Goal: Task Accomplishment & Management: Manage account settings

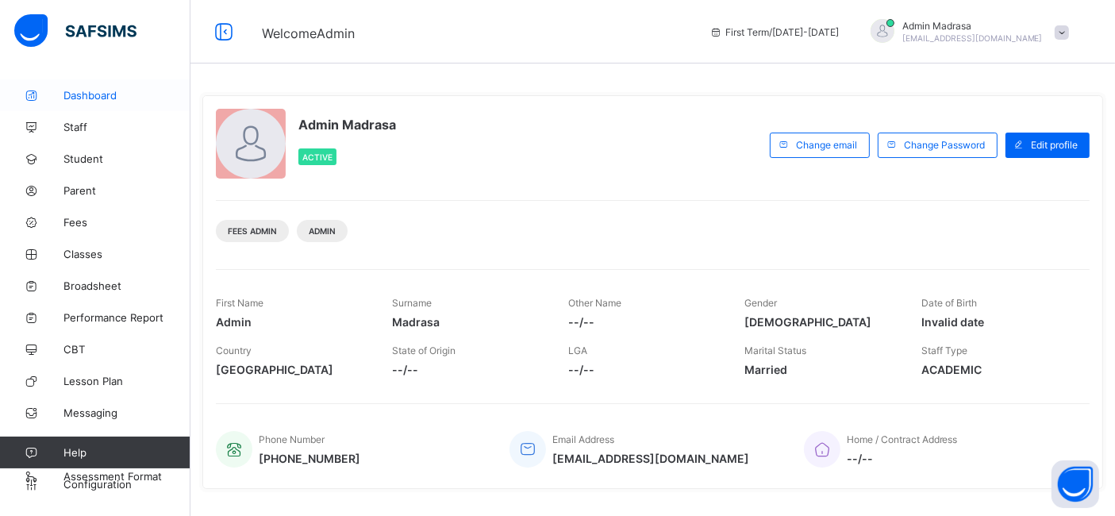
click at [94, 107] on link "Dashboard" at bounding box center [95, 95] width 190 height 32
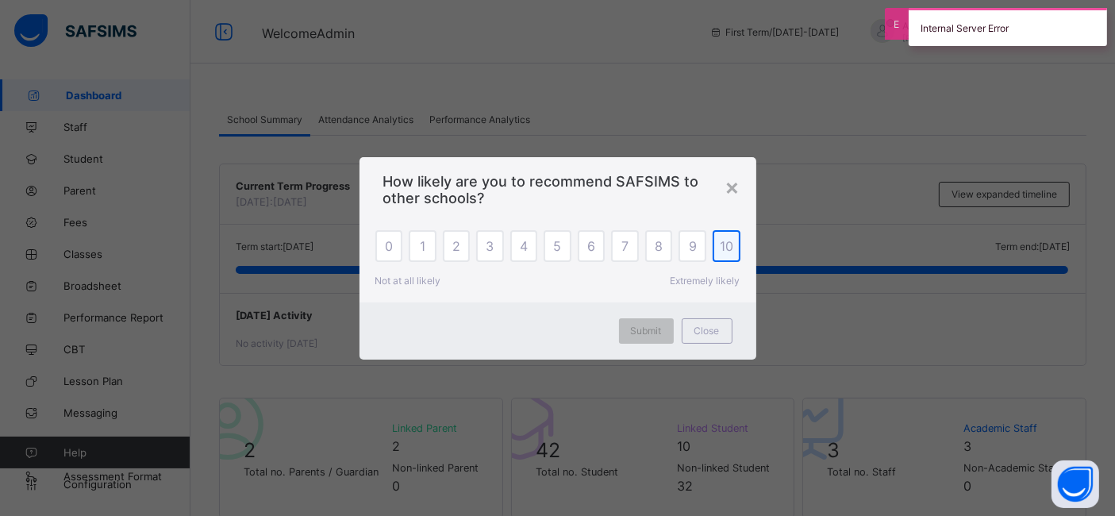
click at [730, 244] on span "10" at bounding box center [726, 246] width 13 height 16
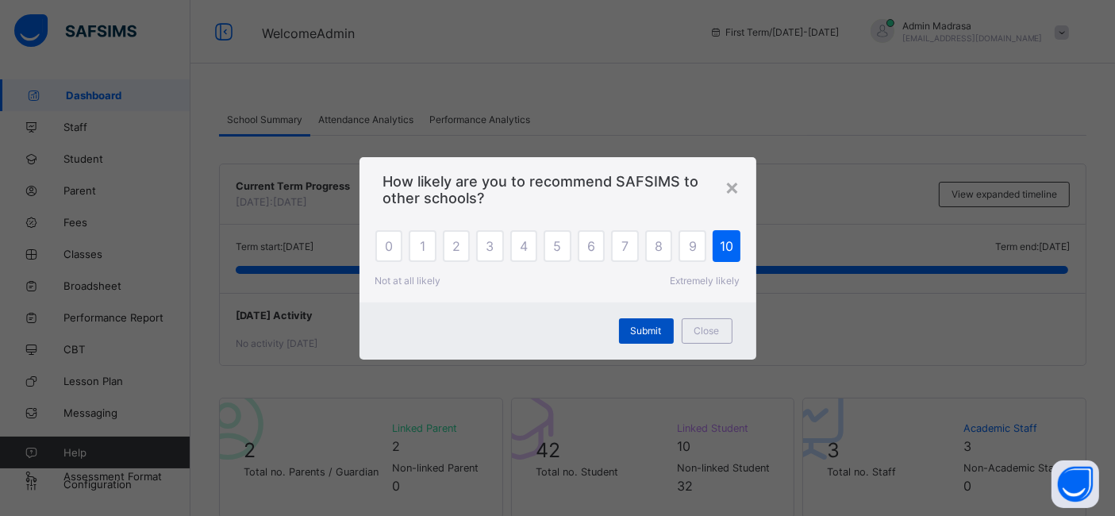
click at [662, 328] on div "Submit" at bounding box center [646, 330] width 55 height 25
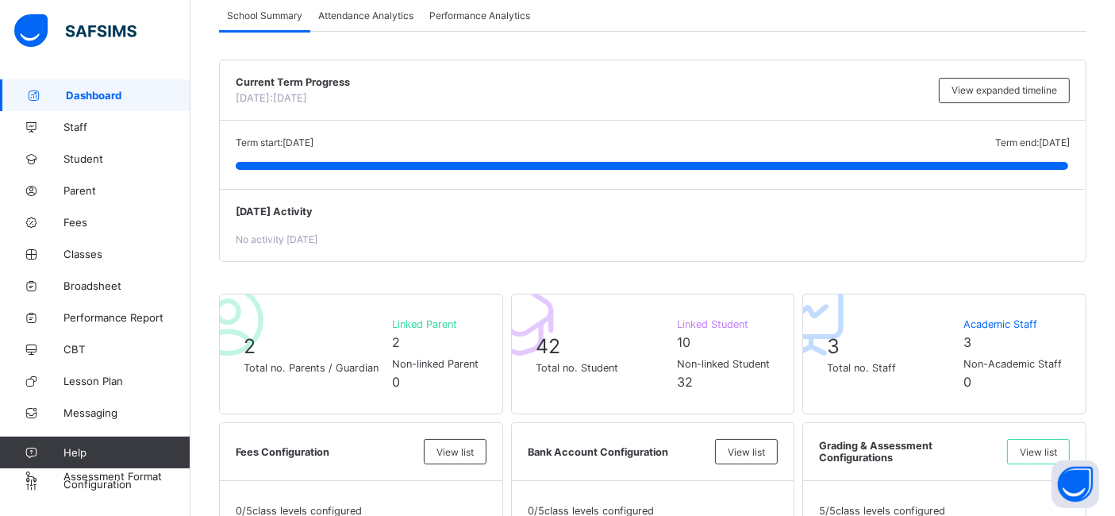
scroll to position [86, 0]
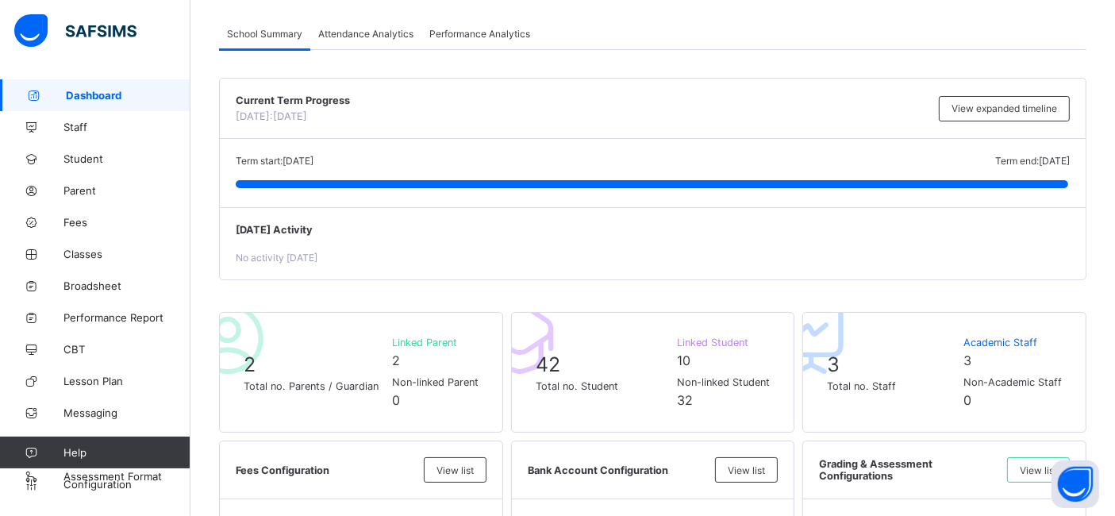
click at [711, 119] on div "Current Term Progress Today: 25th August, 2025" at bounding box center [583, 108] width 695 height 28
click at [742, 119] on div "Current Term Progress Today: 25th August, 2025" at bounding box center [583, 108] width 695 height 28
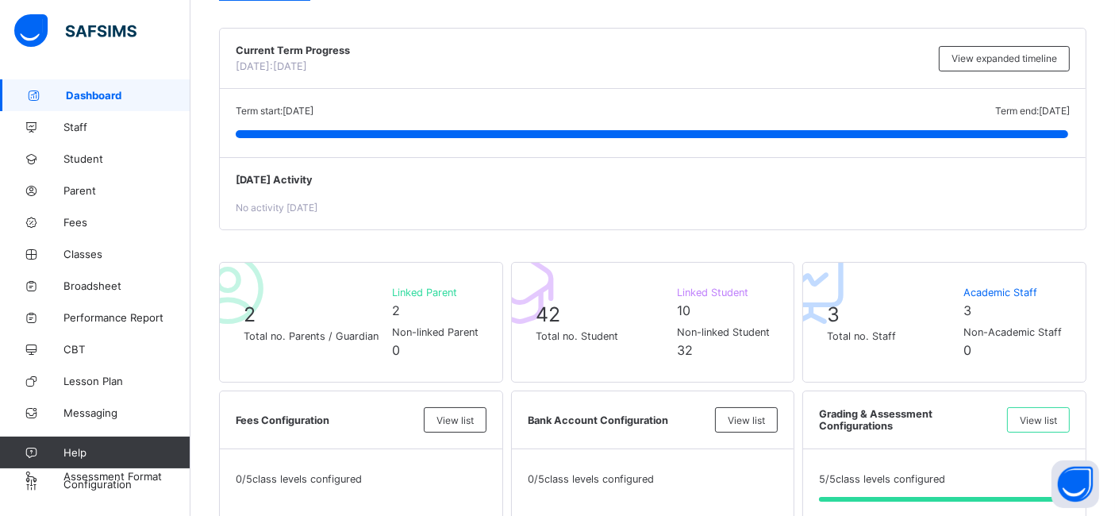
scroll to position [0, 0]
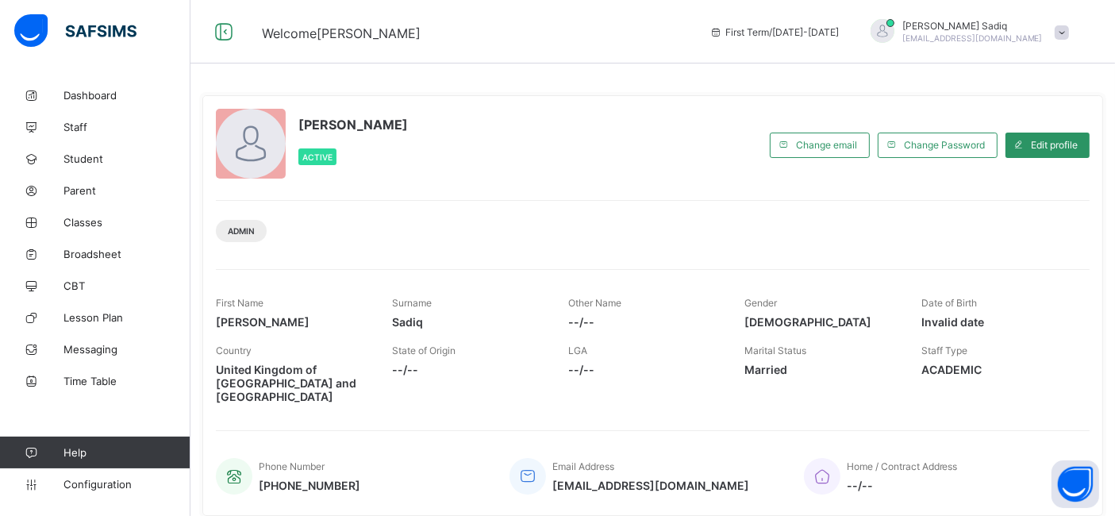
click at [617, 163] on div "[PERSON_NAME] Active" at bounding box center [489, 145] width 546 height 72
click at [501, 205] on div "Admin" at bounding box center [652, 225] width 873 height 50
click at [73, 93] on span "Dashboard" at bounding box center [126, 95] width 127 height 13
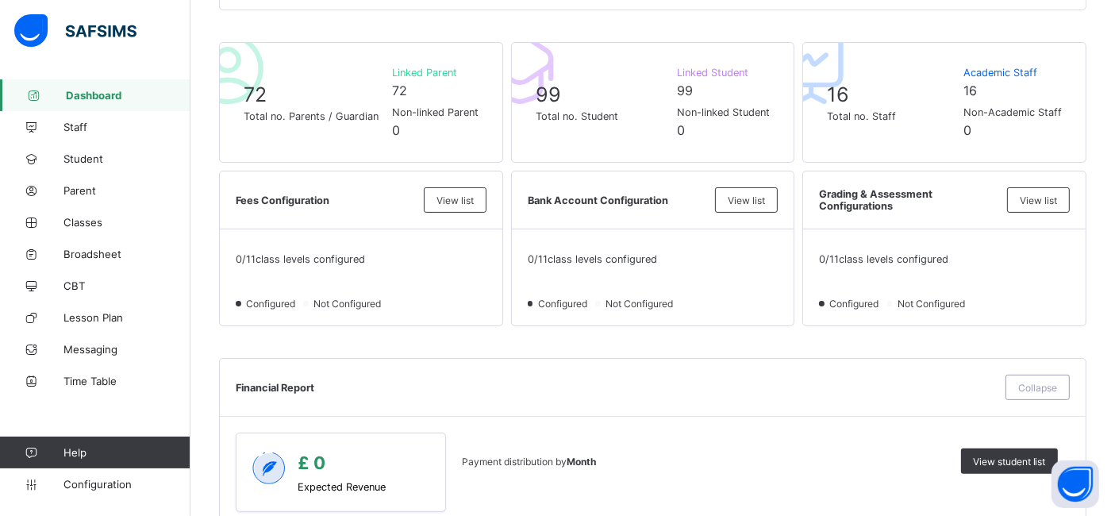
scroll to position [353, 0]
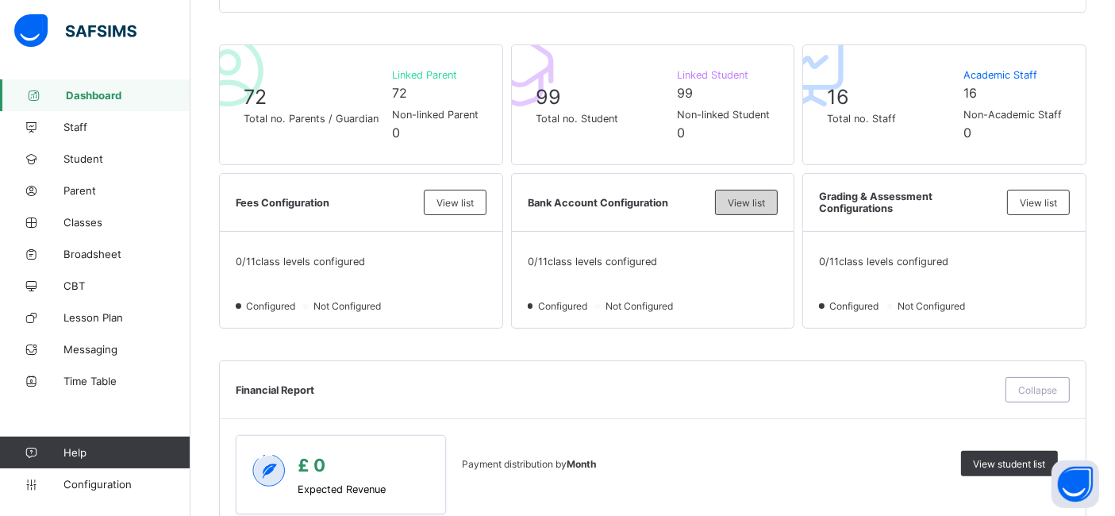
click at [765, 198] on span "View list" at bounding box center [745, 203] width 37 height 12
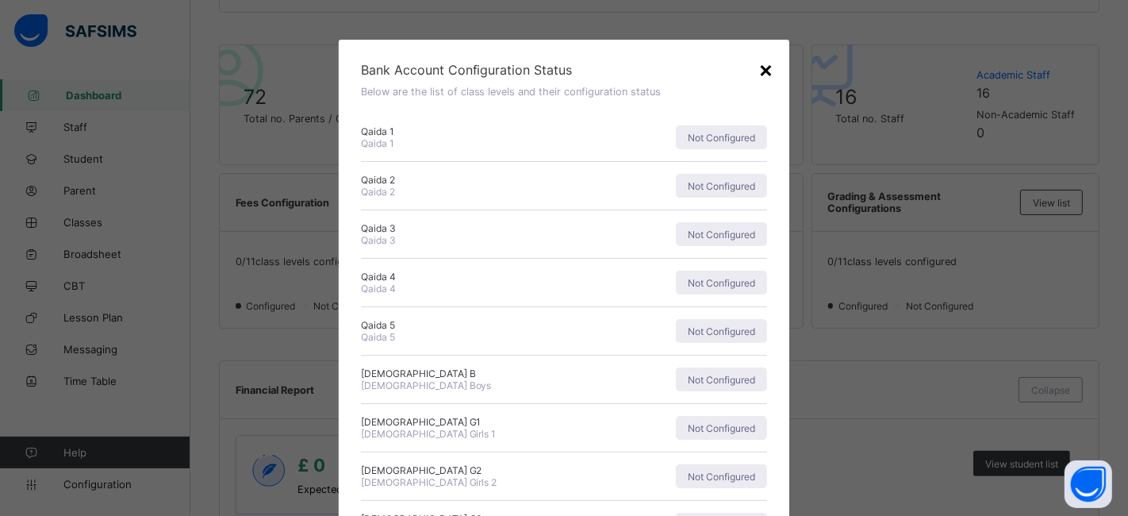
click at [758, 72] on div "×" at bounding box center [765, 69] width 15 height 27
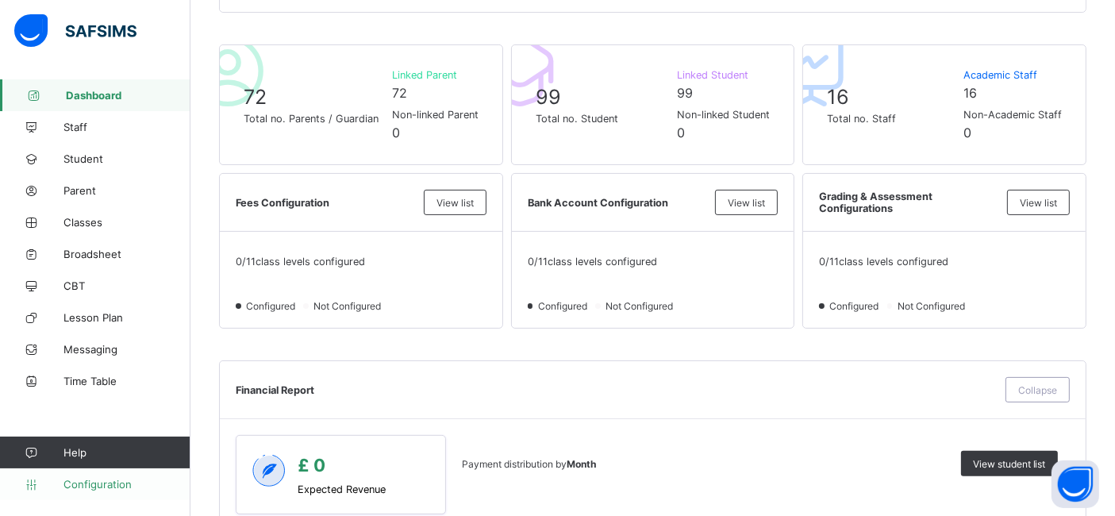
click at [86, 479] on span "Configuration" at bounding box center [126, 484] width 126 height 13
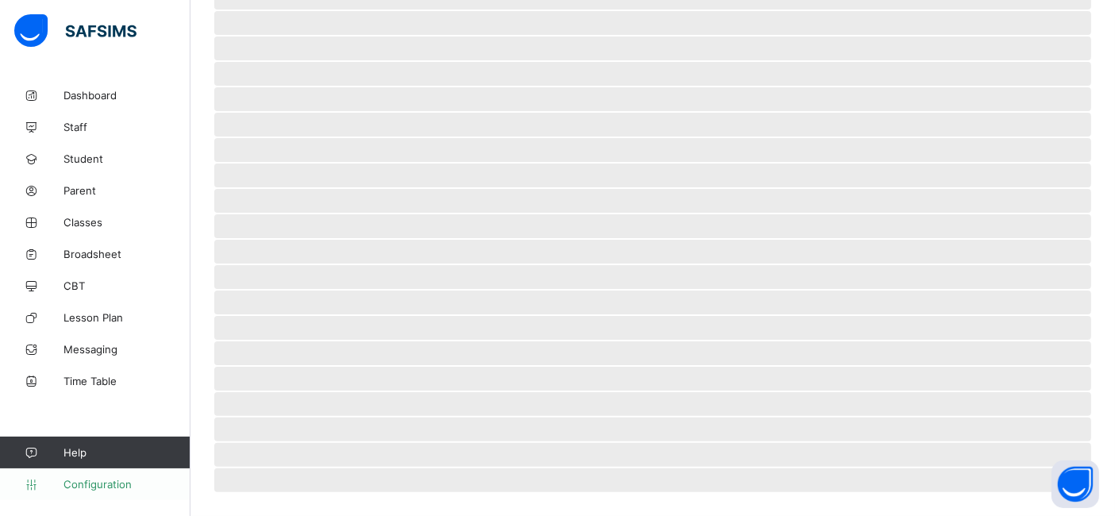
scroll to position [102, 0]
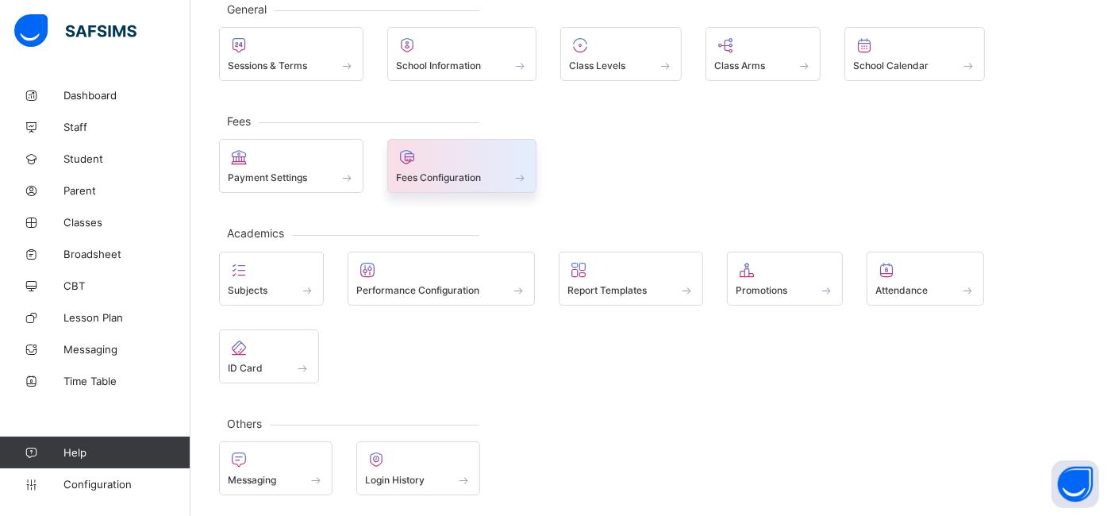
click at [405, 182] on div "Fees Configuration" at bounding box center [462, 177] width 132 height 13
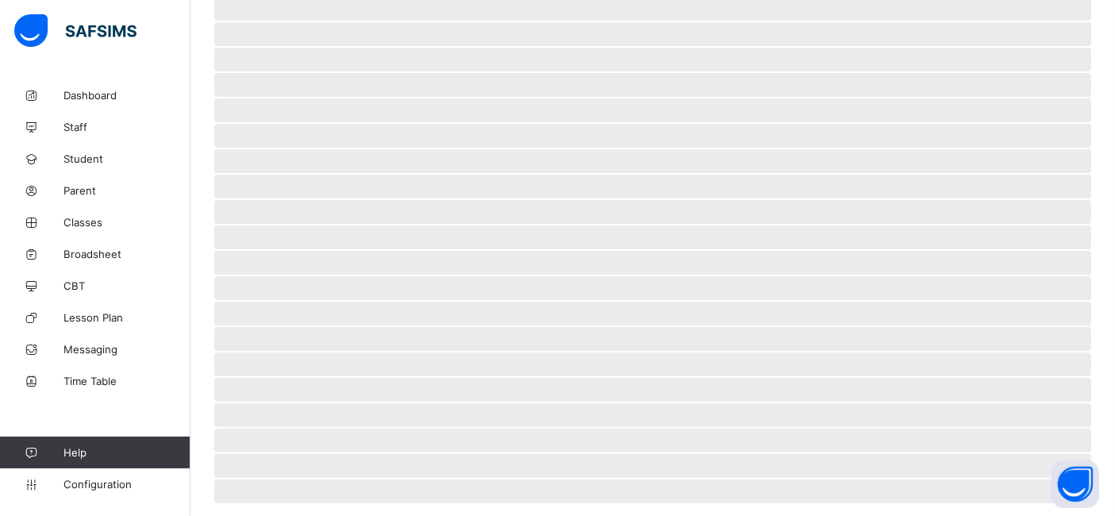
select select "****"
select select "*"
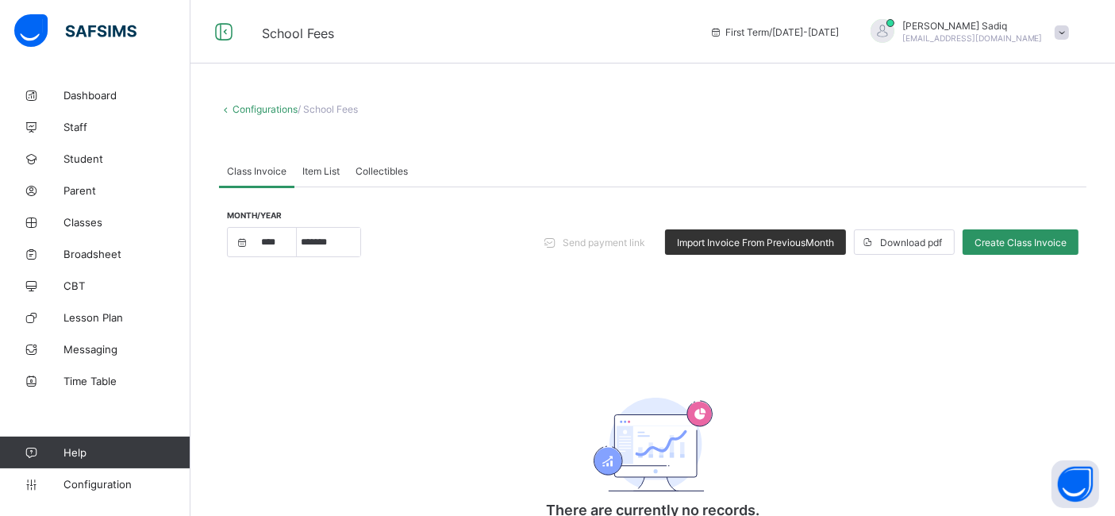
scroll to position [22, 0]
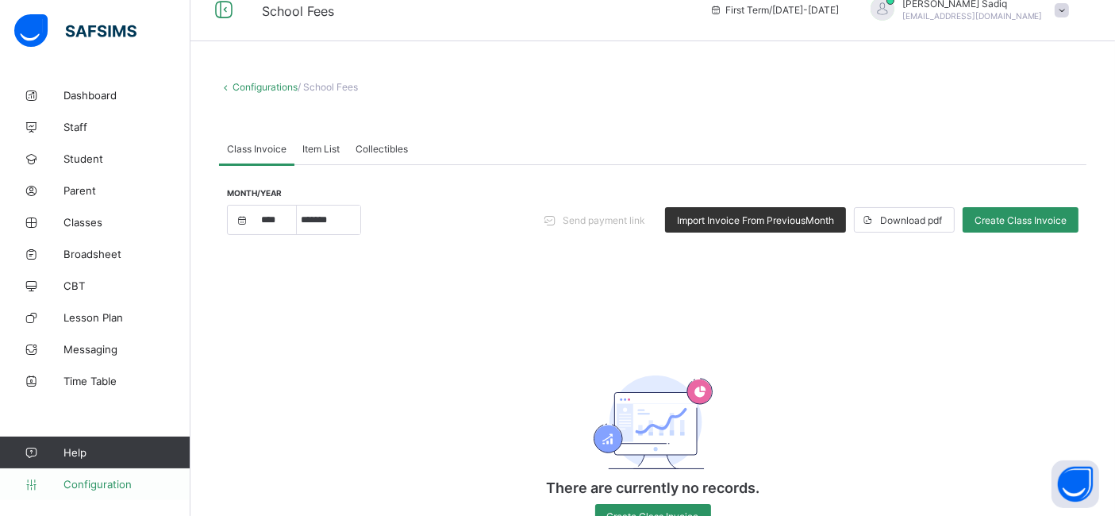
click at [89, 475] on link "Configuration" at bounding box center [95, 484] width 190 height 32
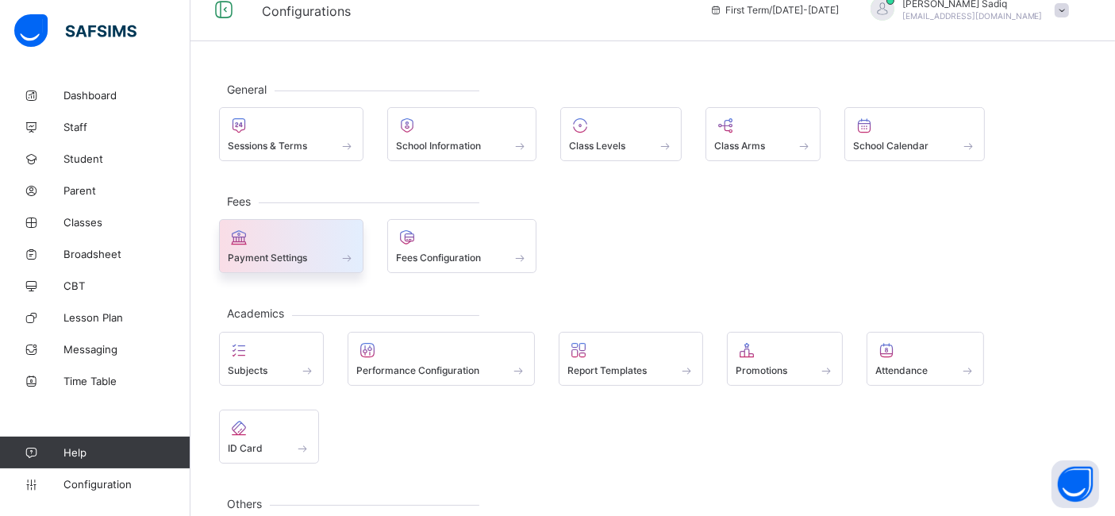
click at [269, 251] on span "Payment Settings" at bounding box center [267, 257] width 79 height 12
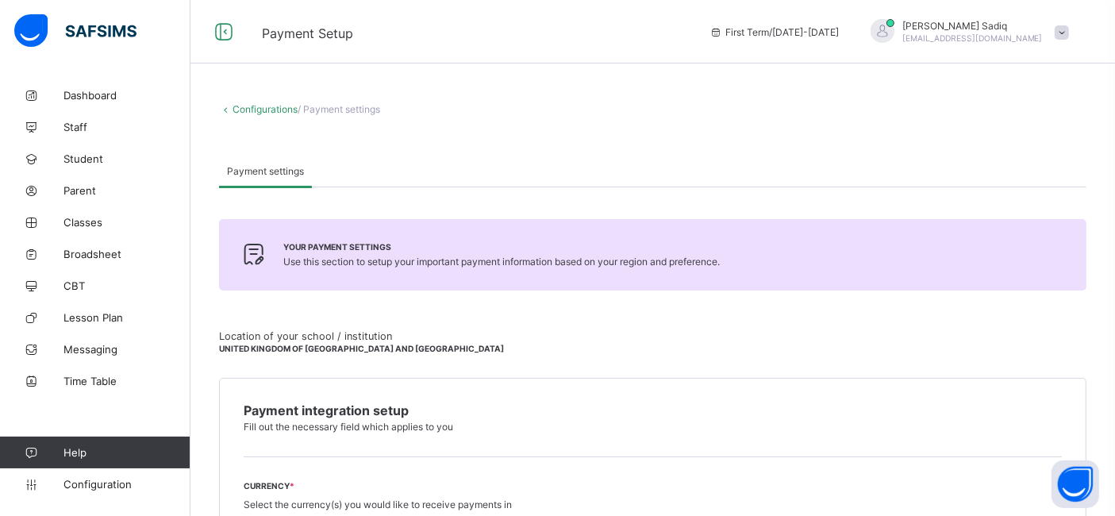
click at [266, 114] on div "Configurations / Payment settings Payment settings Payment settings Your paymen…" at bounding box center [652, 473] width 924 height 789
click at [264, 107] on link "Configurations" at bounding box center [264, 109] width 65 height 12
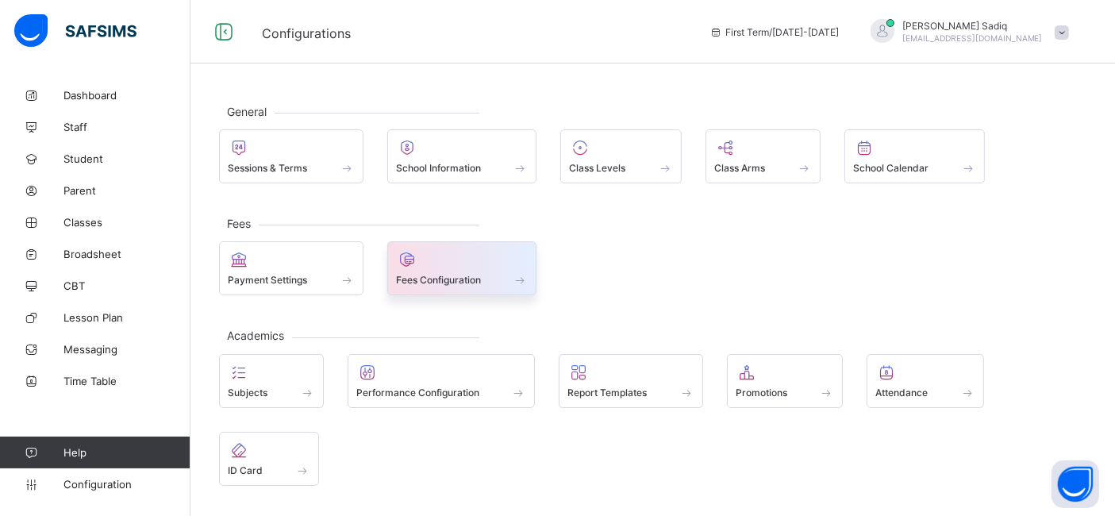
click at [473, 289] on div "Fees Configuration" at bounding box center [462, 268] width 150 height 54
select select "****"
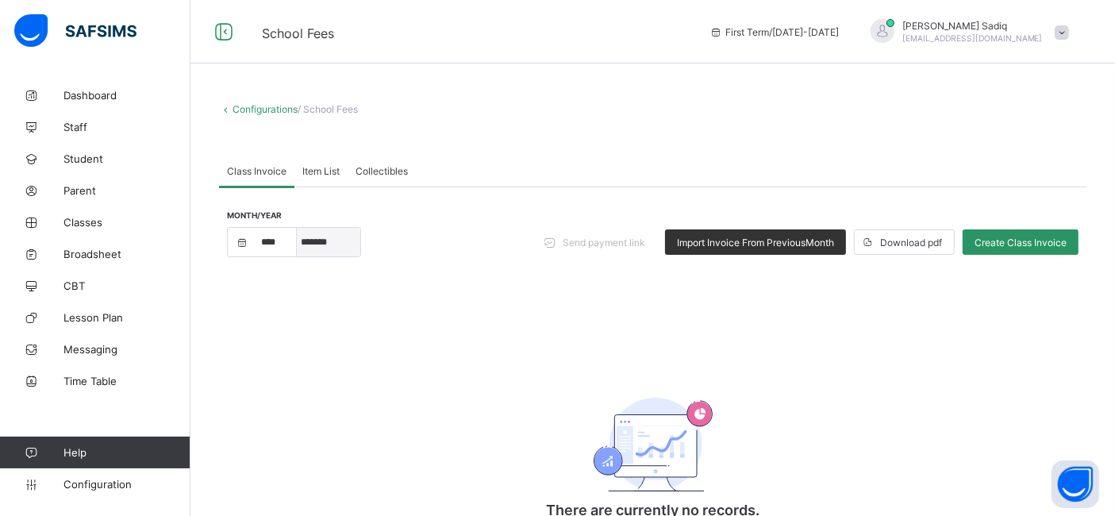
click at [350, 251] on select "***** ******* ******** ***** ***** *** **** **** ****** ********* ******* *****…" at bounding box center [328, 242] width 63 height 29
select select "*"
click at [297, 228] on select "***** ******* ******** ***** ***** *** **** **** ****** ********* ******* *****…" at bounding box center [328, 242] width 63 height 29
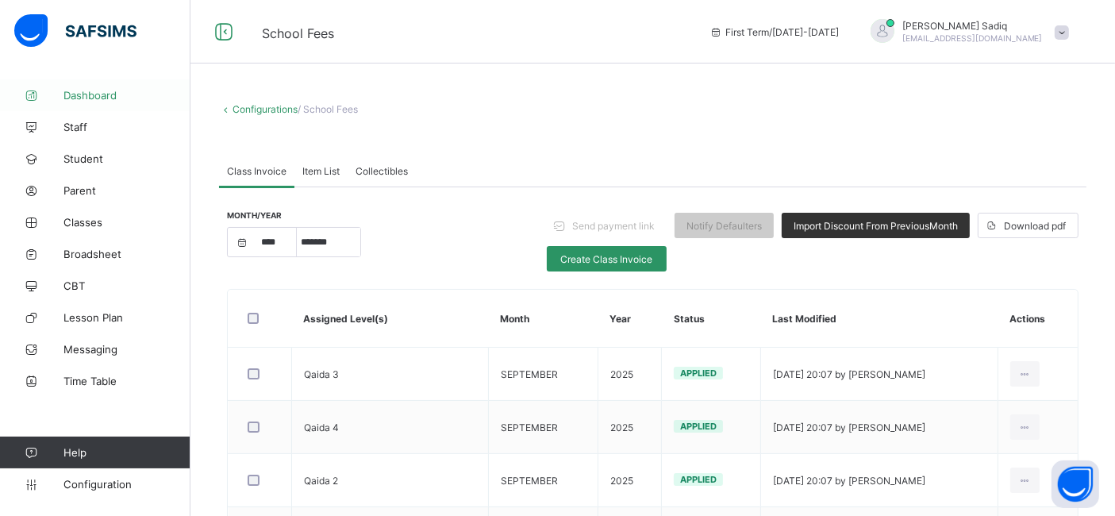
click at [98, 101] on span "Dashboard" at bounding box center [126, 95] width 127 height 13
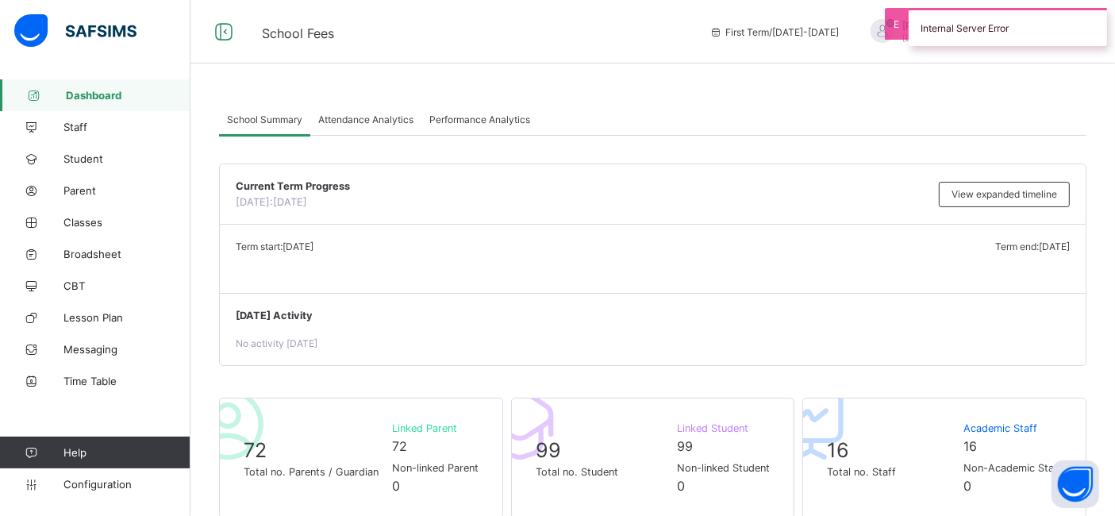
click at [628, 25] on span "School Fees" at bounding box center [474, 31] width 424 height 21
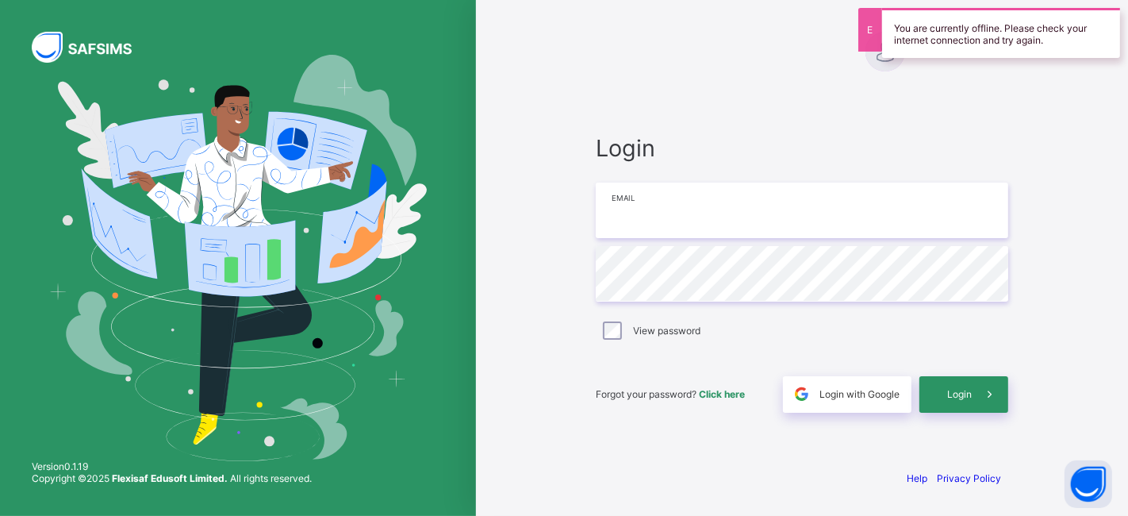
type input "**********"
